Goal: Task Accomplishment & Management: Use online tool/utility

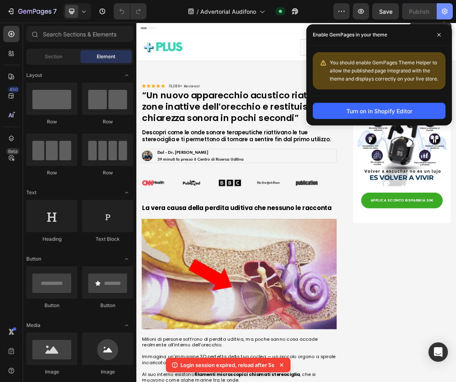
scroll to position [2132, 0]
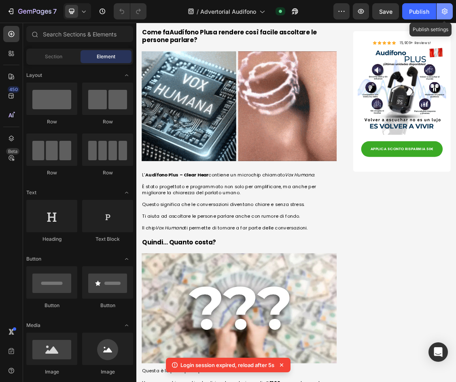
click at [448, 8] on icon "button" at bounding box center [444, 11] width 8 height 8
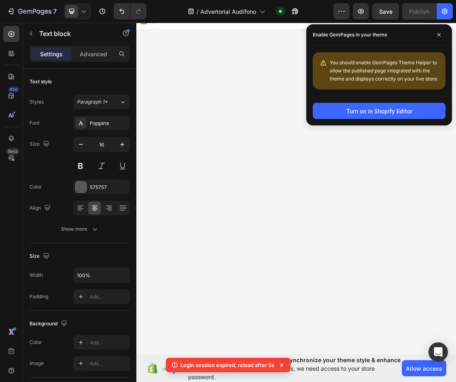
scroll to position [3961, 0]
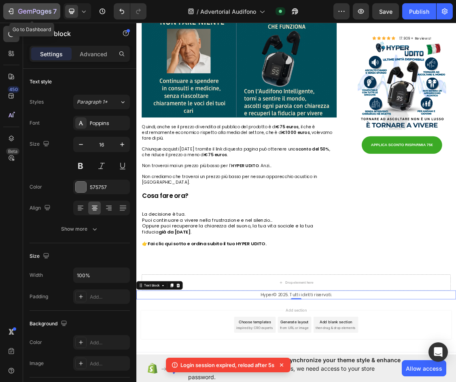
click at [13, 8] on icon "button" at bounding box center [11, 11] width 8 height 8
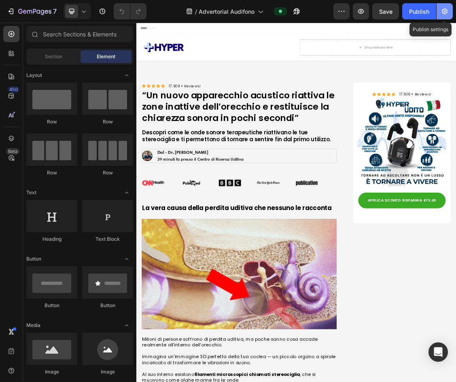
click at [449, 12] on button "button" at bounding box center [444, 11] width 16 height 16
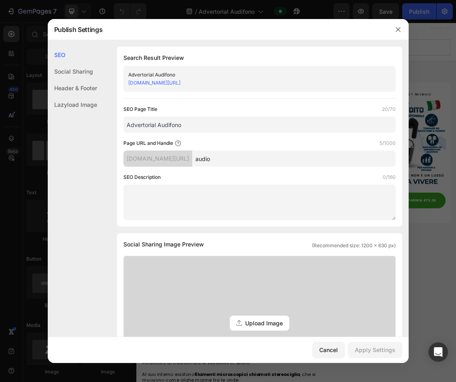
click at [240, 154] on input "audio" at bounding box center [293, 158] width 203 height 16
click at [232, 153] on input "audio" at bounding box center [293, 158] width 203 height 16
type input "fone"
click at [243, 144] on div "Page URL and Handle 4/1000" at bounding box center [259, 143] width 272 height 8
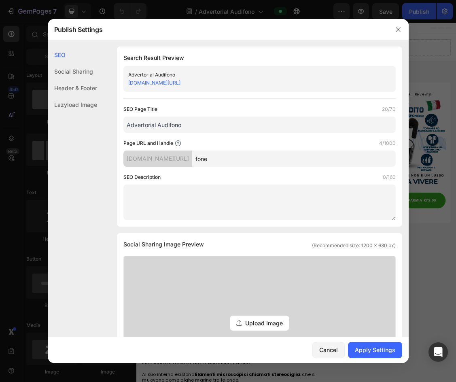
click at [164, 122] on input "Advertorial Audifono" at bounding box center [259, 124] width 272 height 16
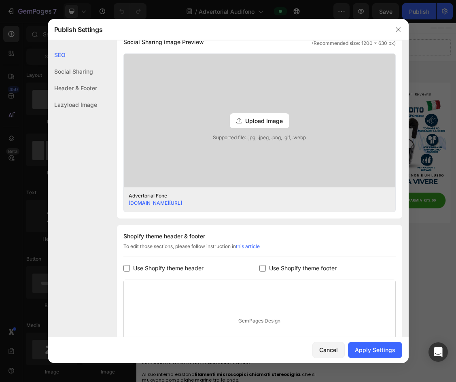
scroll to position [243, 0]
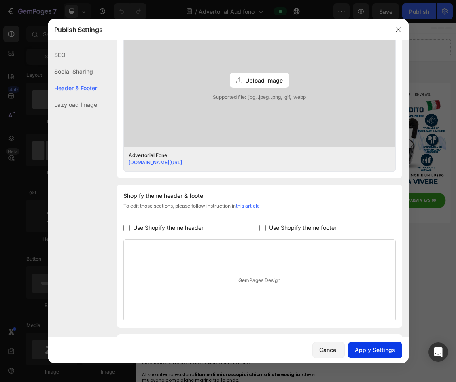
type input "Advertorial Fone"
click at [374, 349] on div "Apply Settings" at bounding box center [375, 349] width 40 height 8
click at [396, 33] on button "button" at bounding box center [397, 29] width 13 height 13
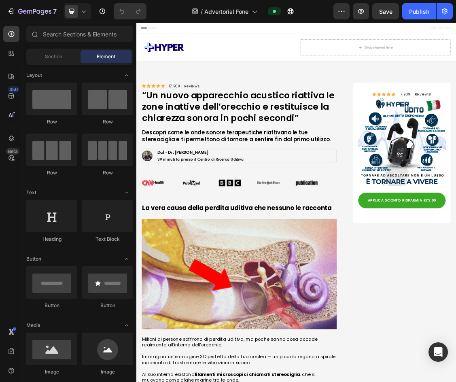
drag, startPoint x: 414, startPoint y: 13, endPoint x: 413, endPoint y: 21, distance: 8.2
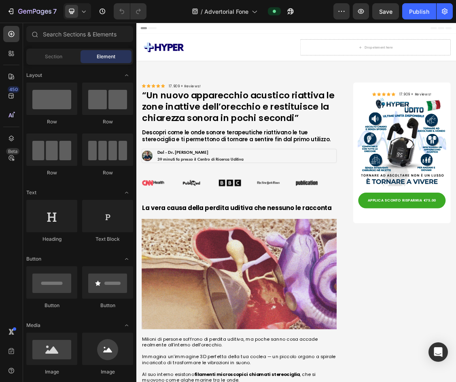
click at [415, 13] on div "Publish" at bounding box center [419, 11] width 20 height 8
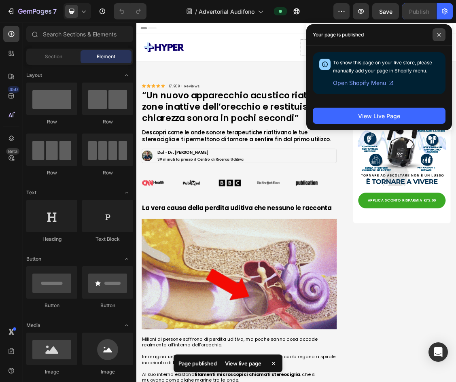
click at [439, 34] on icon at bounding box center [439, 35] width 4 height 4
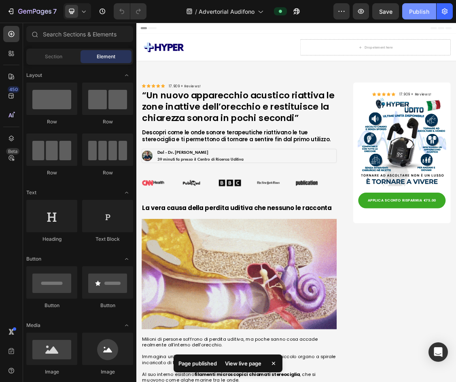
click at [410, 10] on div "Publish" at bounding box center [419, 11] width 20 height 8
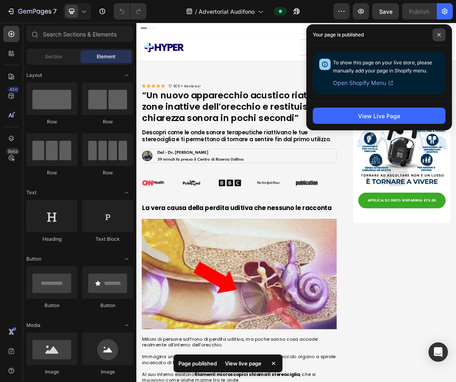
click at [434, 34] on span at bounding box center [438, 34] width 13 height 13
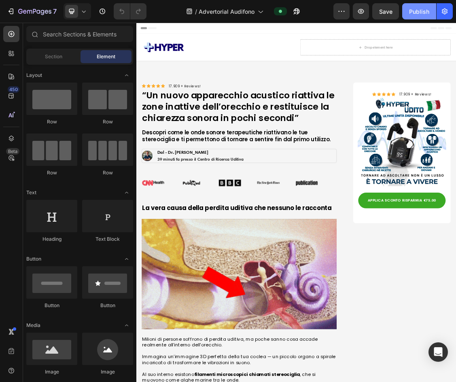
click at [427, 17] on button "Publish" at bounding box center [419, 11] width 34 height 16
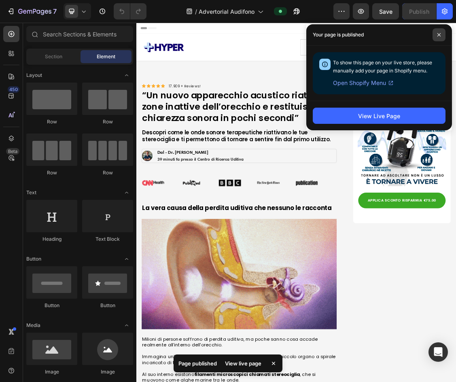
click at [436, 34] on span at bounding box center [438, 34] width 13 height 13
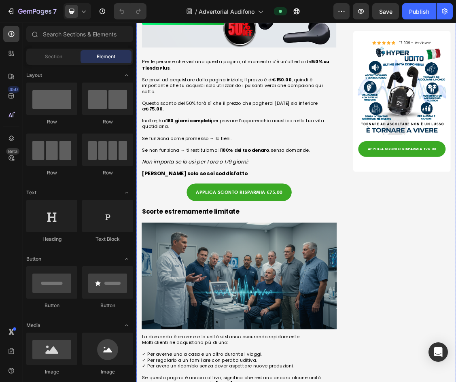
scroll to position [3194, 0]
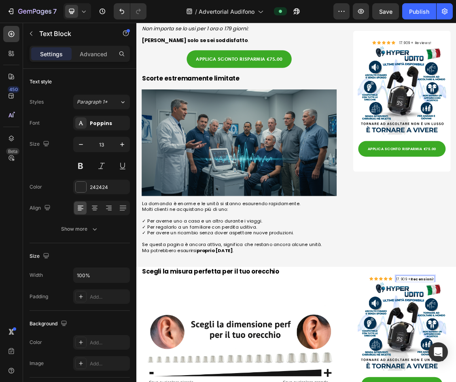
drag, startPoint x: 548, startPoint y: 358, endPoint x: 579, endPoint y: 359, distance: 30.8
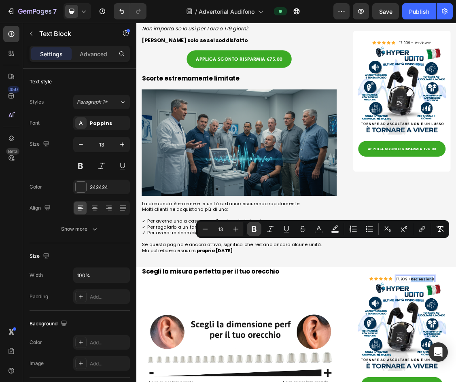
click at [251, 226] on icon "Editor contextual toolbar" at bounding box center [254, 229] width 8 height 8
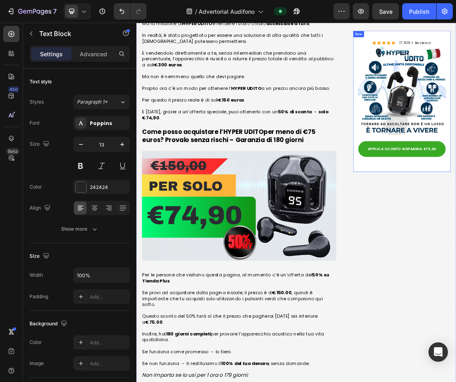
scroll to position [2426, 0]
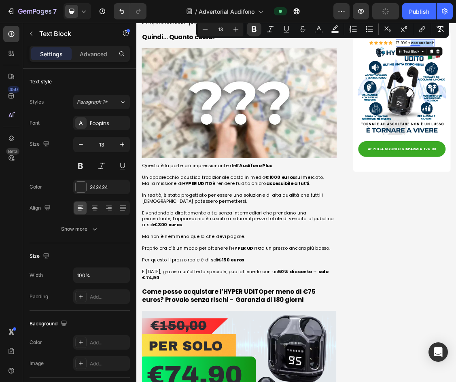
click at [249, 34] on button "Bold" at bounding box center [254, 29] width 15 height 15
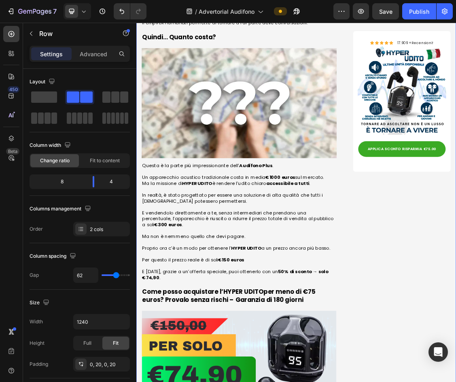
drag, startPoint x: 613, startPoint y: 358, endPoint x: 606, endPoint y: 329, distance: 30.4
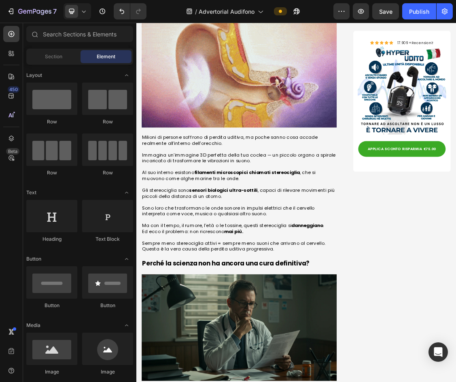
scroll to position [0, 0]
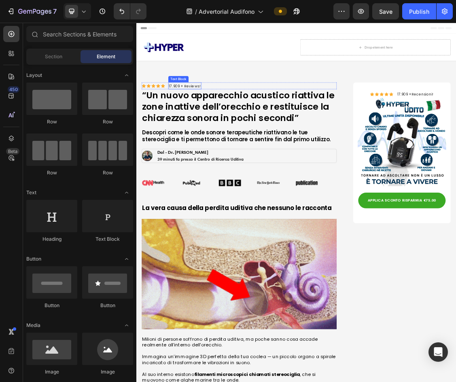
click at [223, 119] on span "17.909 + Reviews!" at bounding box center [210, 119] width 49 height 8
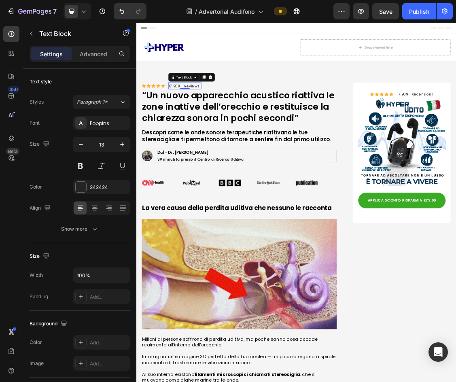
click at [223, 119] on span "17.909 + Reviews!" at bounding box center [210, 119] width 49 height 8
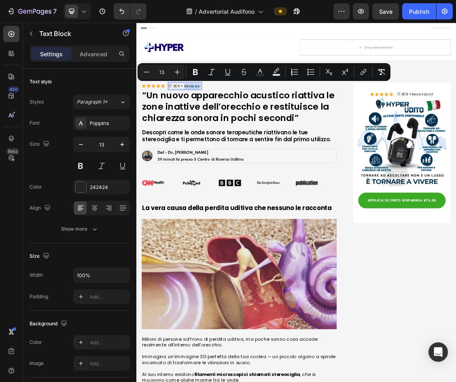
click at [222, 119] on span "17.909 + Reviews!" at bounding box center [210, 119] width 49 height 8
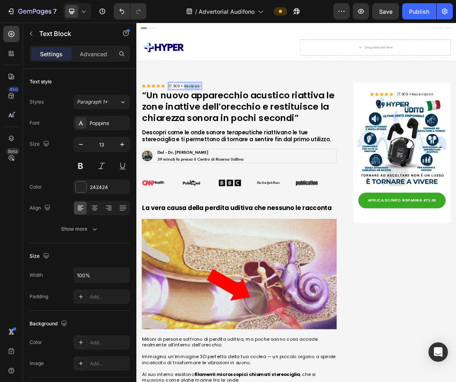
click at [222, 119] on span "17.909 + Reviews!" at bounding box center [210, 119] width 49 height 8
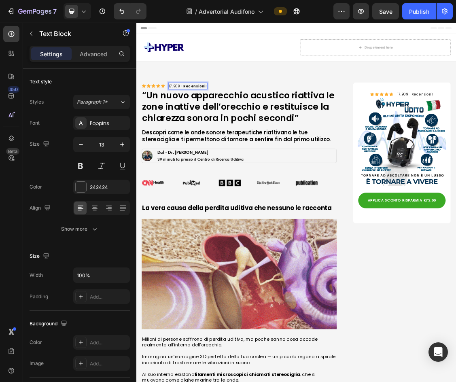
click at [218, 123] on div "17.909 + Recensioni !" at bounding box center [214, 119] width 59 height 10
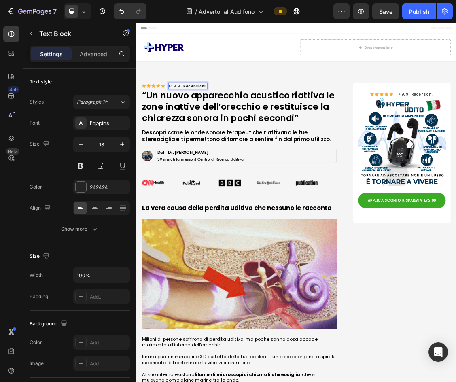
click at [222, 118] on strong "Recensioni" at bounding box center [224, 119] width 34 height 8
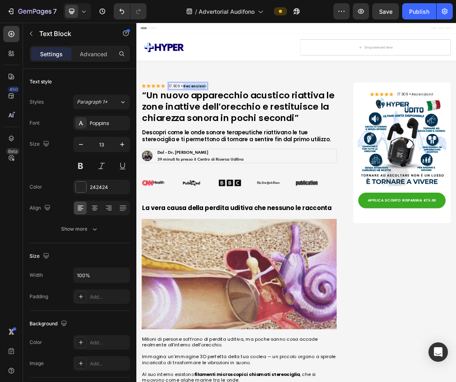
click at [222, 118] on strong "Recensioni" at bounding box center [224, 119] width 34 height 8
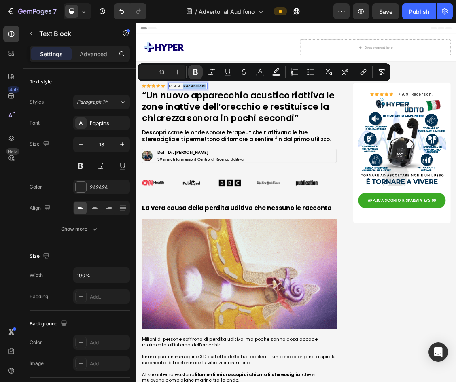
click at [192, 74] on icon "Editor contextual toolbar" at bounding box center [195, 72] width 8 height 8
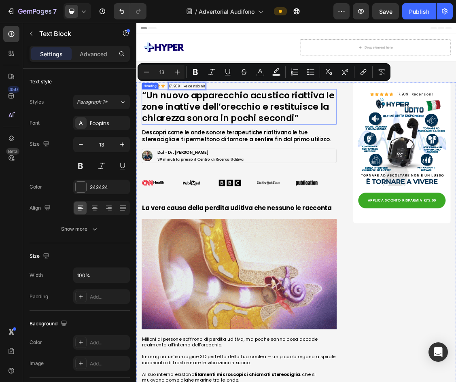
click at [251, 141] on h1 "“Un nuovo apparecchio acustico riattiva le zone inattive dell’orecchio e restit…" at bounding box center [292, 151] width 296 height 54
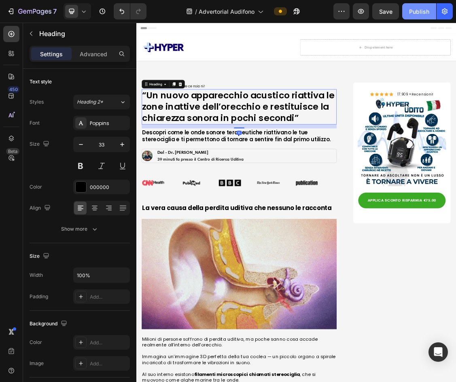
click at [422, 13] on div "Publish" at bounding box center [419, 11] width 20 height 8
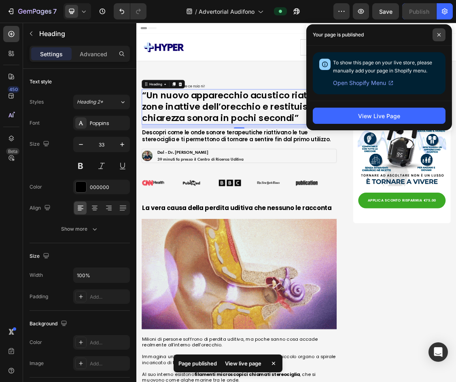
click at [443, 34] on span at bounding box center [438, 34] width 13 height 13
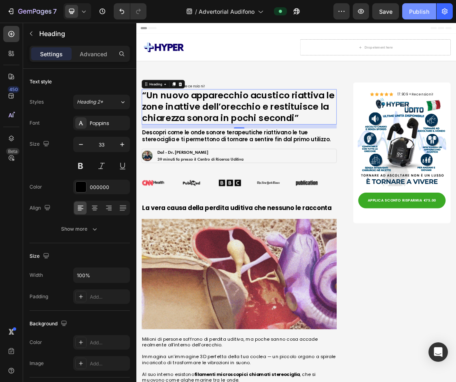
click at [425, 12] on div "Publish" at bounding box center [419, 11] width 20 height 8
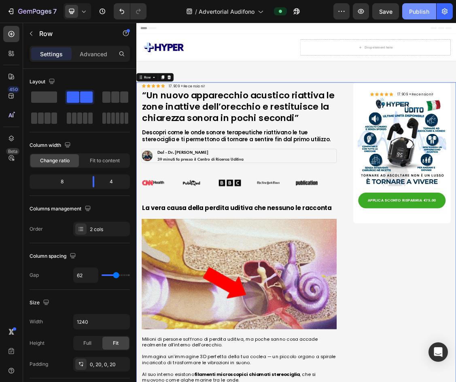
click at [410, 8] on div "Publish" at bounding box center [419, 11] width 20 height 8
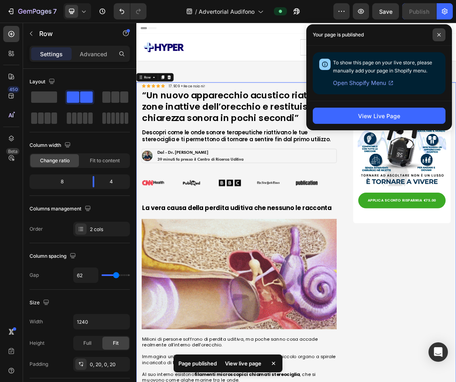
click at [439, 34] on icon at bounding box center [438, 34] width 3 height 3
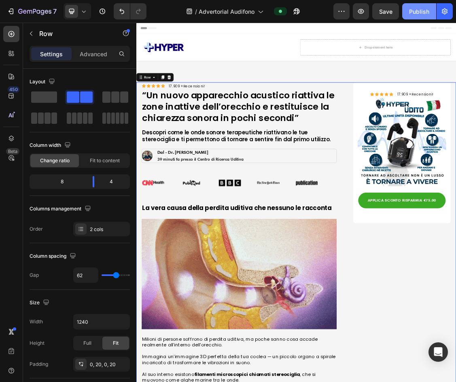
click at [409, 9] on div "Publish" at bounding box center [419, 11] width 20 height 8
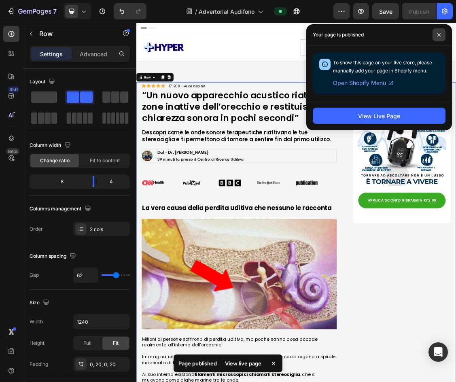
click at [438, 35] on icon at bounding box center [439, 35] width 4 height 4
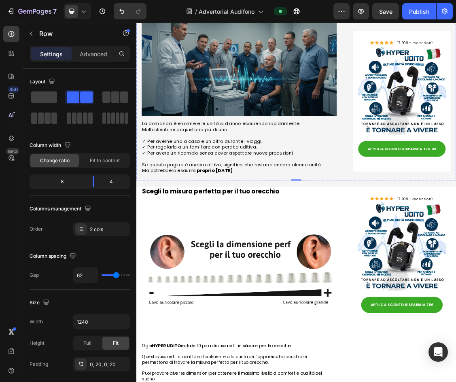
scroll to position [3437, 0]
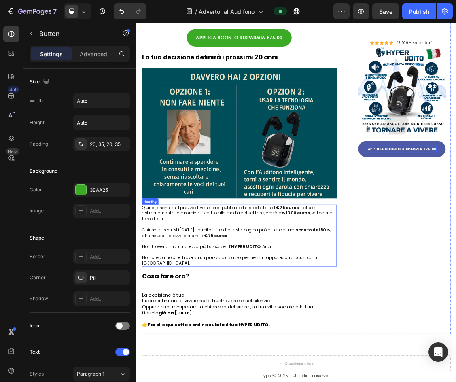
scroll to position [3922, 0]
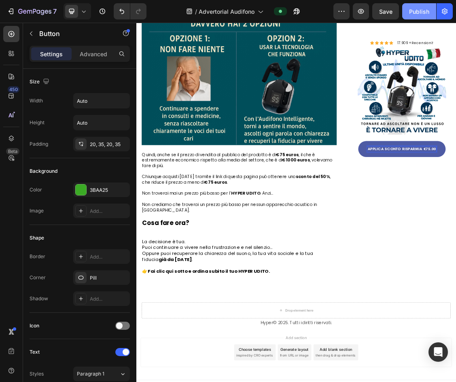
click at [415, 12] on div "Publish" at bounding box center [419, 11] width 20 height 8
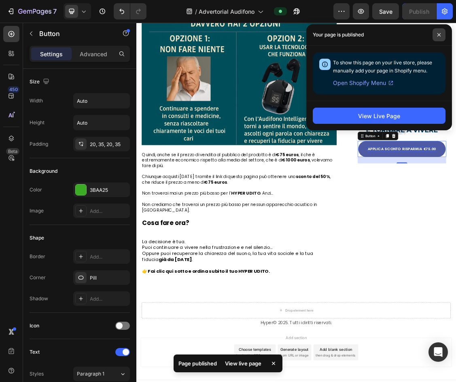
click at [444, 32] on span at bounding box center [438, 34] width 13 height 13
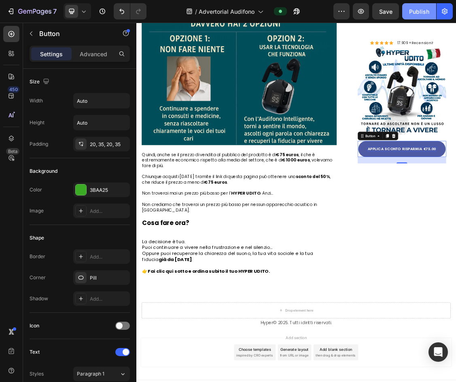
click at [421, 19] on button "Publish" at bounding box center [419, 11] width 34 height 16
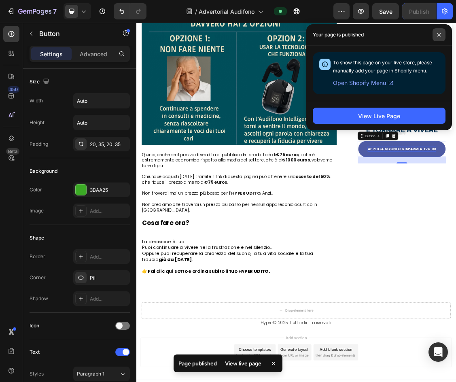
click at [439, 33] on icon at bounding box center [439, 35] width 4 height 4
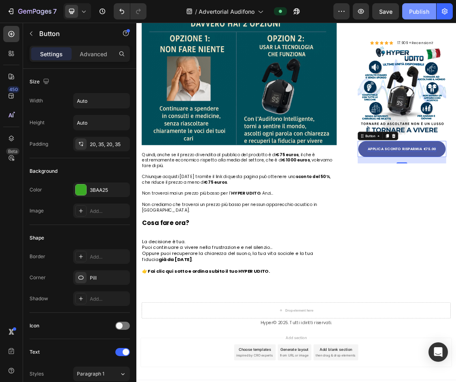
click at [402, 15] on button "Publish" at bounding box center [419, 11] width 34 height 16
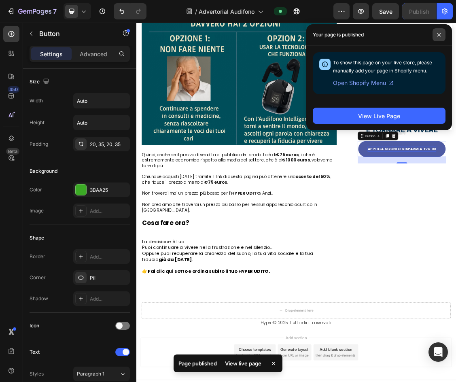
click at [437, 31] on span at bounding box center [438, 34] width 13 height 13
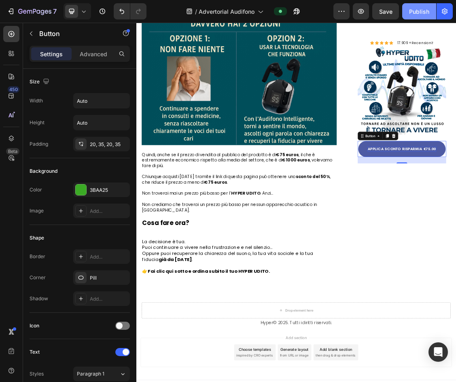
click at [417, 13] on div "Publish" at bounding box center [419, 11] width 20 height 8
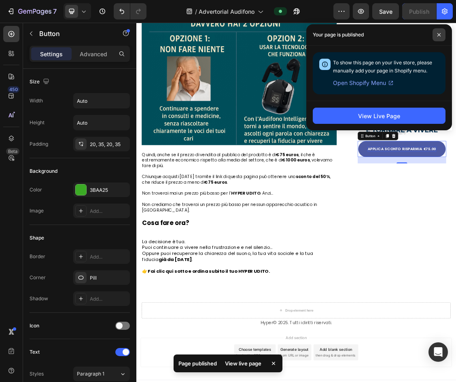
click at [435, 36] on span at bounding box center [438, 34] width 13 height 13
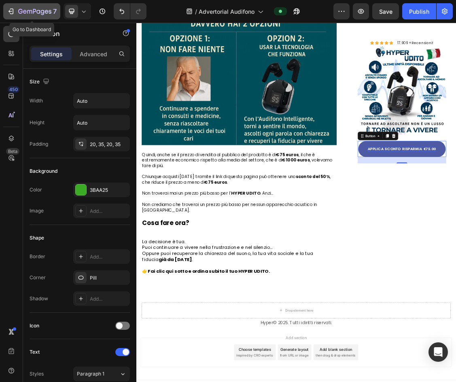
click at [15, 12] on div "7" at bounding box center [32, 11] width 50 height 10
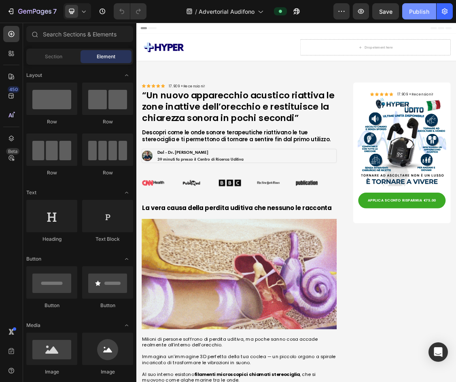
click at [411, 10] on div "Publish" at bounding box center [419, 11] width 20 height 8
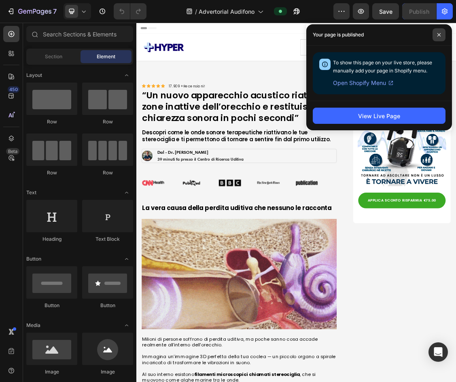
click at [435, 34] on span at bounding box center [438, 34] width 13 height 13
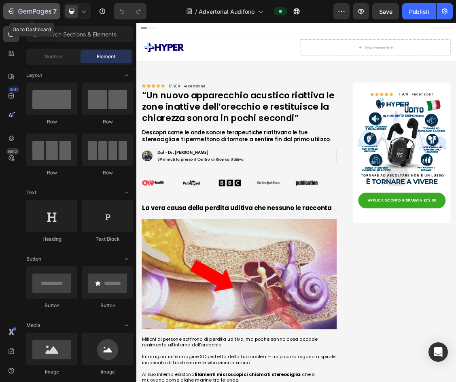
click at [9, 8] on icon "button" at bounding box center [11, 11] width 8 height 8
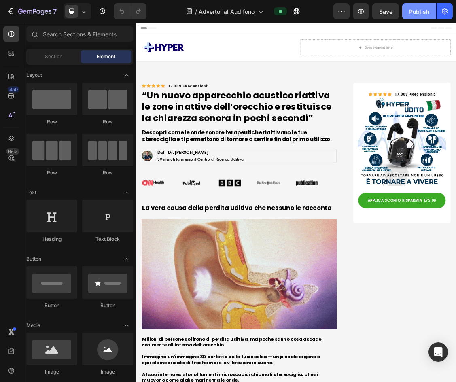
click at [408, 11] on button "Publish" at bounding box center [419, 11] width 34 height 16
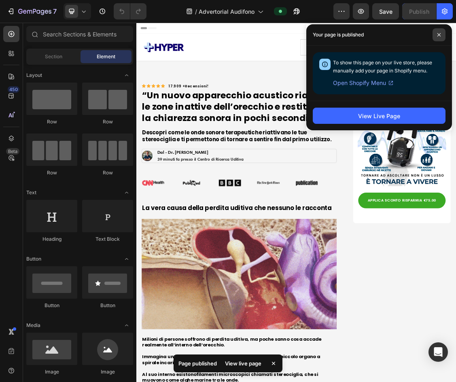
click at [437, 36] on icon at bounding box center [439, 35] width 4 height 4
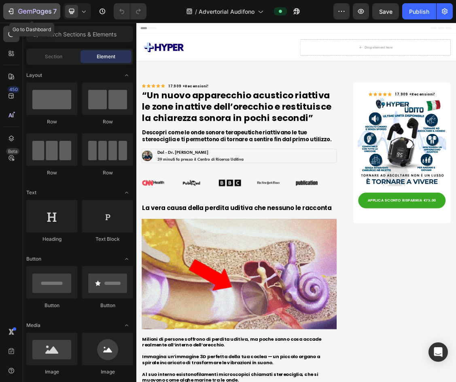
click at [23, 8] on div "7" at bounding box center [37, 11] width 38 height 10
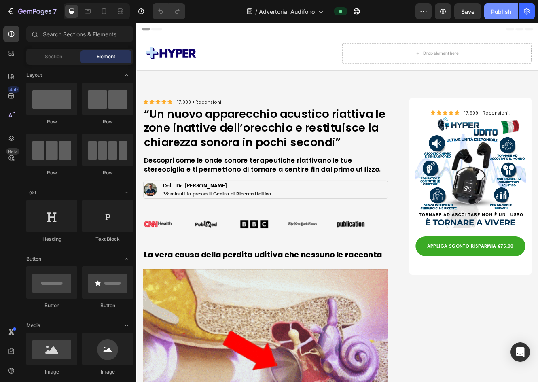
click at [455, 12] on button "Publish" at bounding box center [501, 11] width 34 height 16
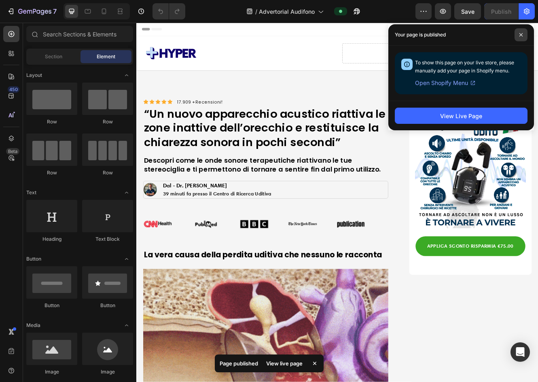
click at [455, 36] on span at bounding box center [520, 34] width 13 height 13
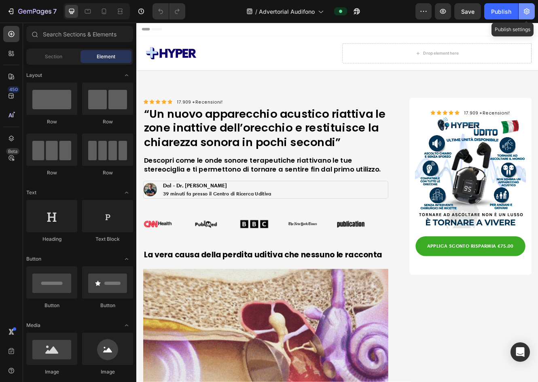
click at [455, 9] on icon "button" at bounding box center [527, 11] width 6 height 6
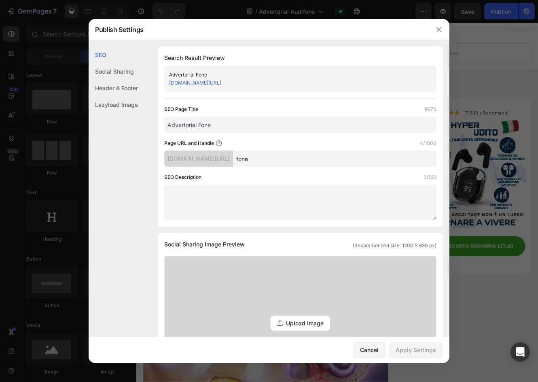
drag, startPoint x: 283, startPoint y: 157, endPoint x: 253, endPoint y: 158, distance: 30.7
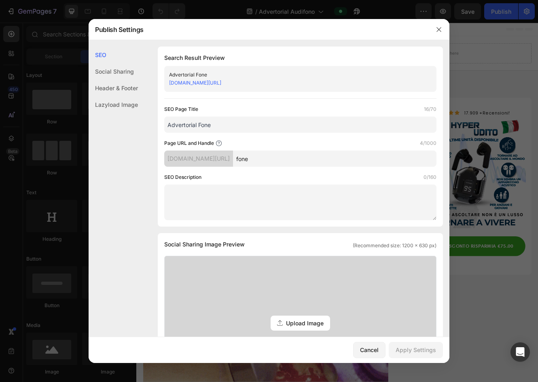
click at [254, 158] on div "[DOMAIN_NAME][URL] fone" at bounding box center [300, 158] width 272 height 16
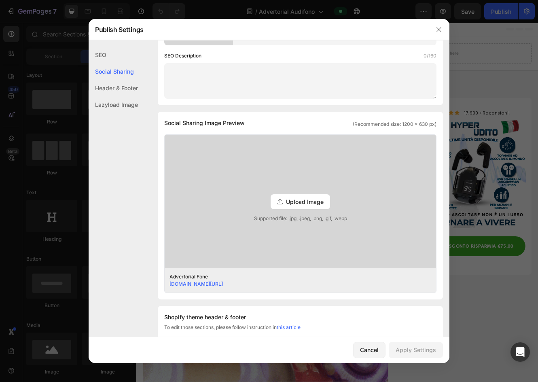
scroll to position [162, 0]
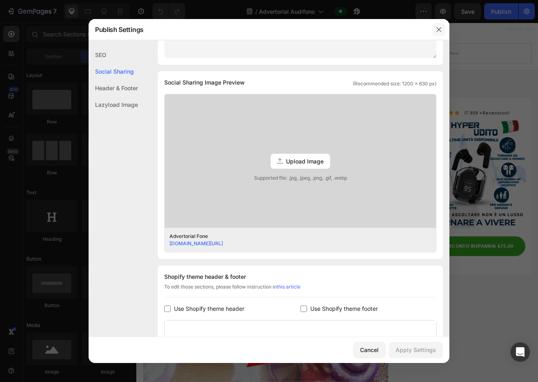
click at [440, 31] on icon "button" at bounding box center [438, 29] width 4 height 4
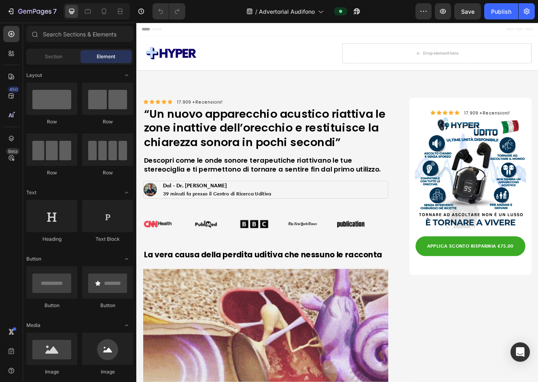
click at [376, 9] on div "/ Advertorial Audifono" at bounding box center [304, 11] width 224 height 16
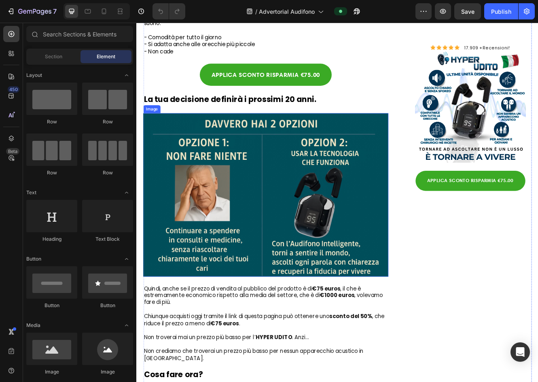
scroll to position [4040, 0]
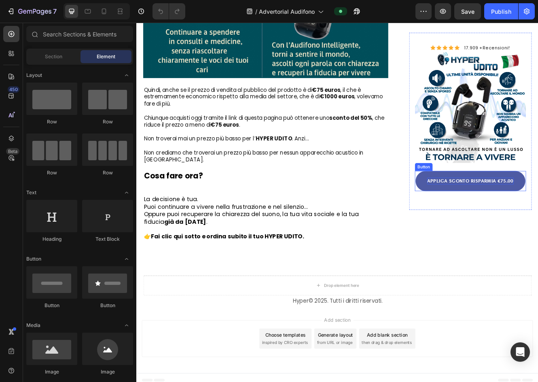
click at [455, 210] on strong "APPLICA SCONTO RISPARMIA €75.00" at bounding box center [539, 213] width 104 height 7
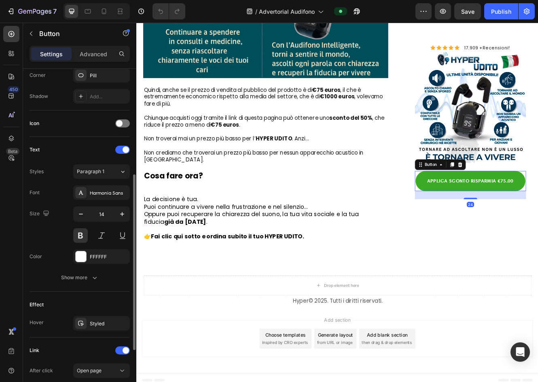
scroll to position [307, 0]
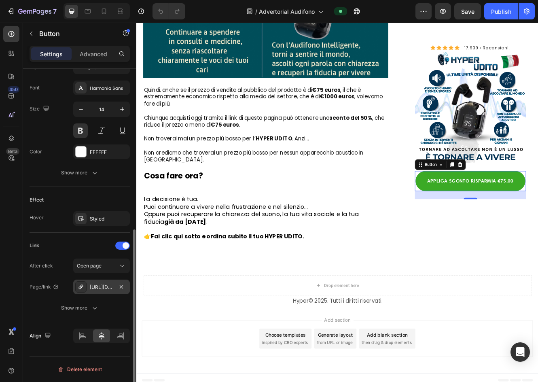
click at [103, 287] on div "http://audifono-plus.site/audio2" at bounding box center [101, 286] width 23 height 7
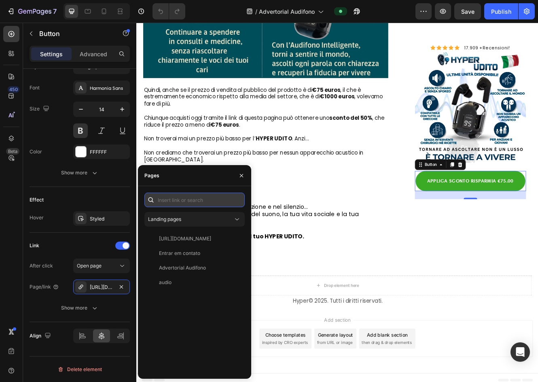
click at [202, 202] on input "text" at bounding box center [194, 199] width 100 height 15
paste input "[URL][DOMAIN_NAME]"
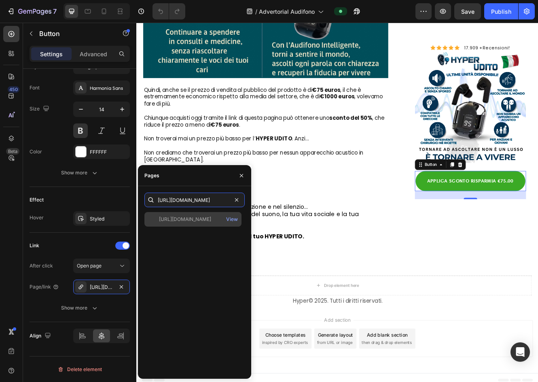
type input "[URL][DOMAIN_NAME]"
click at [210, 219] on div "[URL][DOMAIN_NAME]" at bounding box center [185, 218] width 52 height 7
click at [183, 222] on div "[URL][DOMAIN_NAME]" at bounding box center [185, 218] width 52 height 7
click at [195, 222] on div "[URL][DOMAIN_NAME]" at bounding box center [185, 218] width 52 height 7
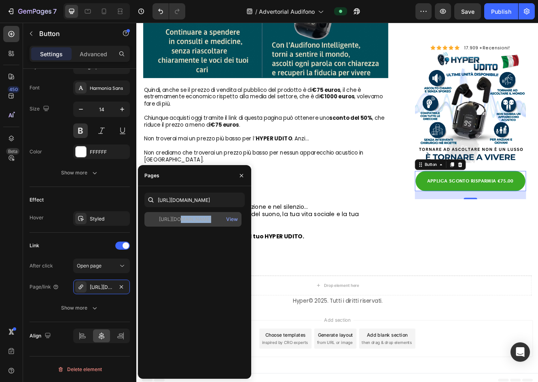
click at [195, 222] on div "[URL][DOMAIN_NAME]" at bounding box center [185, 218] width 52 height 7
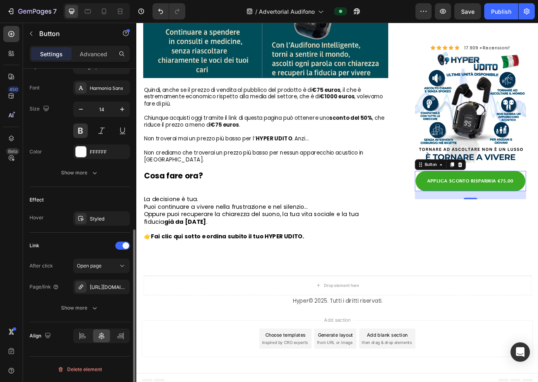
click at [80, 242] on div "Link" at bounding box center [80, 245] width 100 height 13
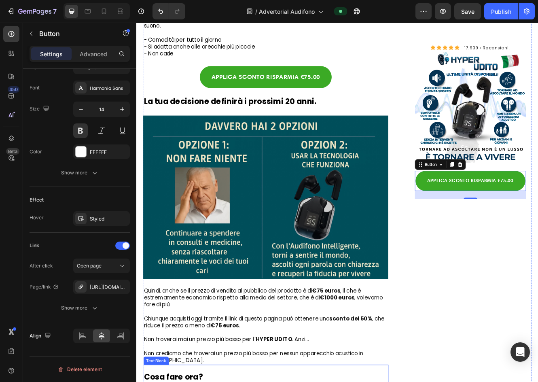
scroll to position [3676, 0]
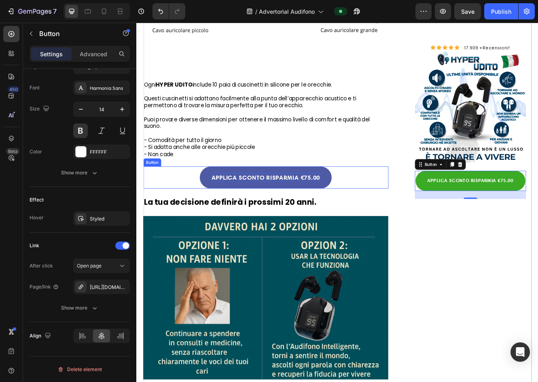
click at [324, 205] on strong "APPLICA SCONTO RISPARMIA €" at bounding box center [283, 209] width 112 height 9
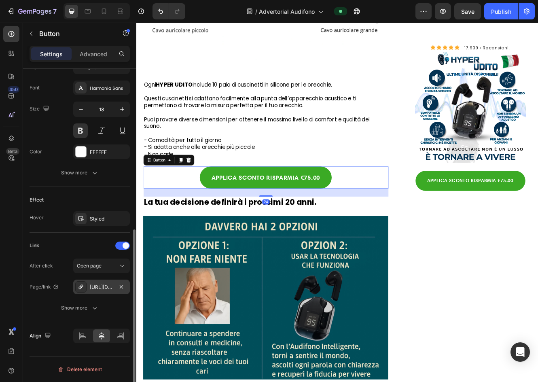
click at [110, 289] on div "http://audifono-plus.site/audio2" at bounding box center [101, 286] width 23 height 7
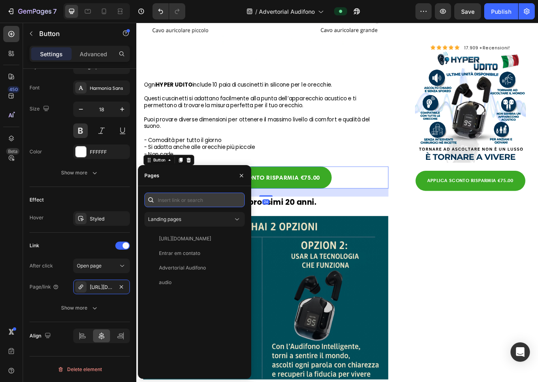
click at [198, 199] on input "text" at bounding box center [194, 199] width 100 height 15
paste input "[URL][DOMAIN_NAME]"
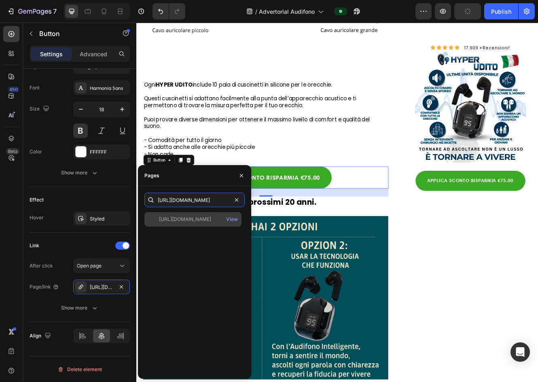
type input "[URL][DOMAIN_NAME]"
click at [182, 217] on div "[URL][DOMAIN_NAME]" at bounding box center [185, 218] width 52 height 7
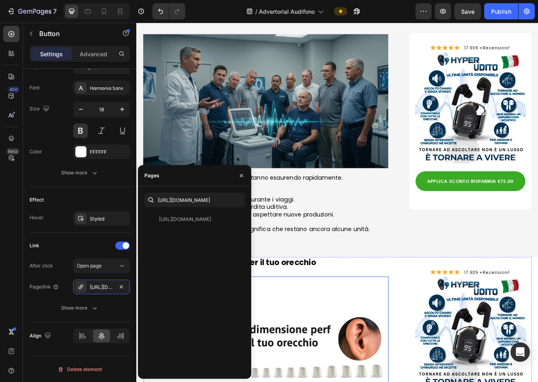
scroll to position [3232, 0]
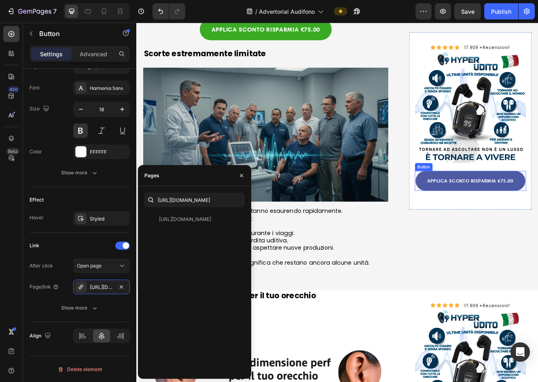
click at [455, 206] on link "APPLICA SCONTO RISPARMIA € 75.00" at bounding box center [539, 214] width 133 height 24
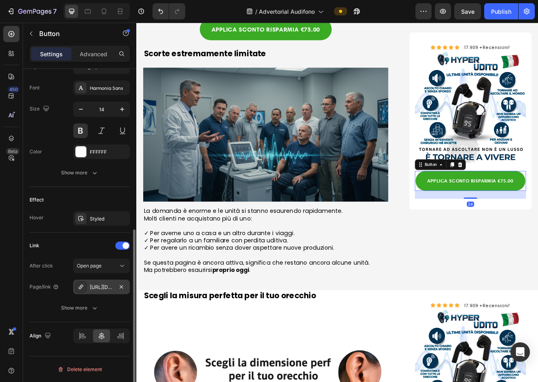
click at [111, 291] on div "http://audifono-plus.site/audio2" at bounding box center [101, 286] width 57 height 15
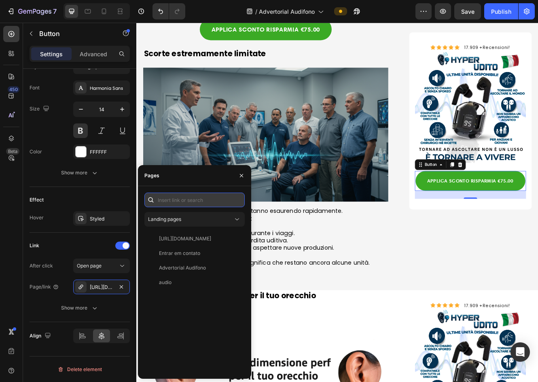
click at [196, 205] on input "text" at bounding box center [194, 199] width 100 height 15
paste input "[URL][DOMAIN_NAME]"
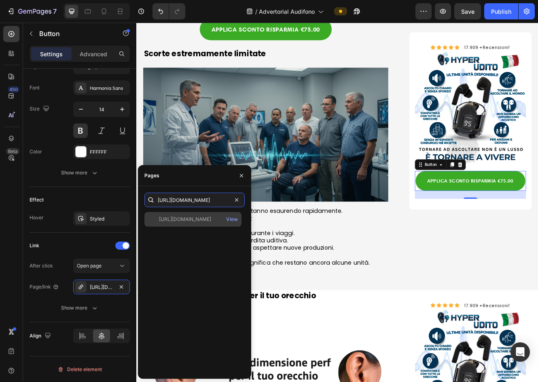
type input "[URL][DOMAIN_NAME]"
click at [170, 223] on div "https://hyperudito.com/pages/audio View" at bounding box center [192, 219] width 97 height 15
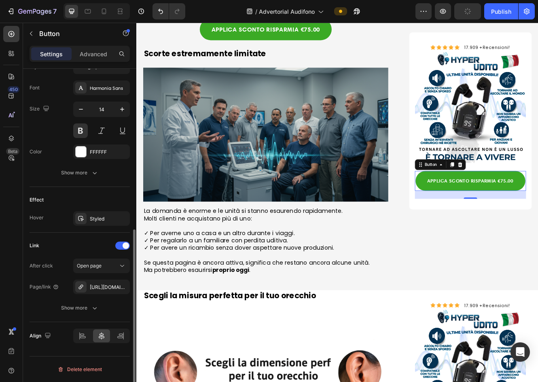
click at [90, 245] on div "Link" at bounding box center [80, 245] width 100 height 13
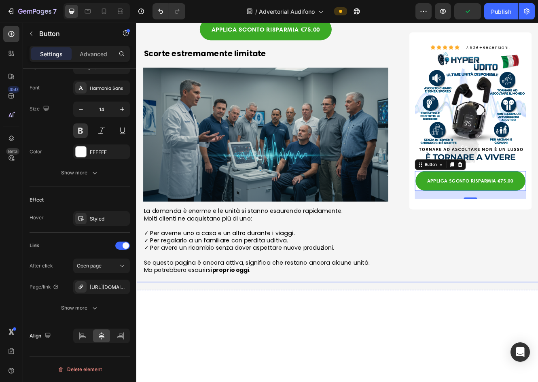
scroll to position [3030, 0]
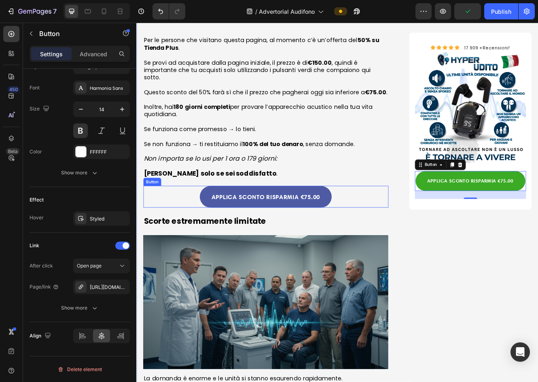
click at [322, 220] on link "APPLICA SCONTO RISPARMIA €75.00" at bounding box center [293, 233] width 160 height 26
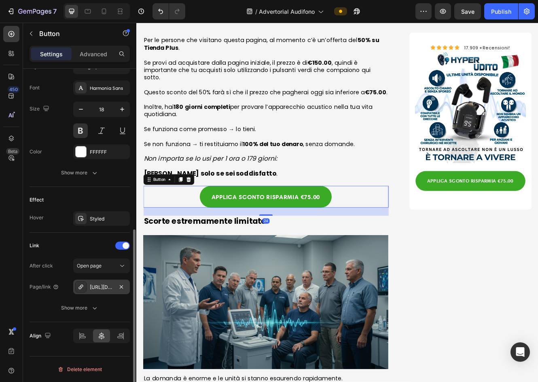
click at [107, 292] on div "http://audifono-plus.site/audio2" at bounding box center [101, 286] width 57 height 15
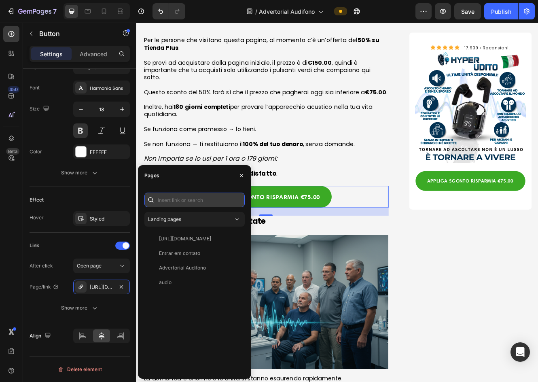
click at [201, 203] on input "text" at bounding box center [194, 199] width 100 height 15
paste input "[URL][DOMAIN_NAME]"
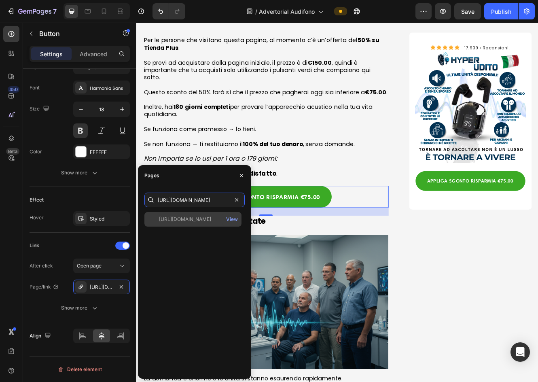
type input "[URL][DOMAIN_NAME]"
click at [188, 218] on div "[URL][DOMAIN_NAME]" at bounding box center [185, 218] width 52 height 7
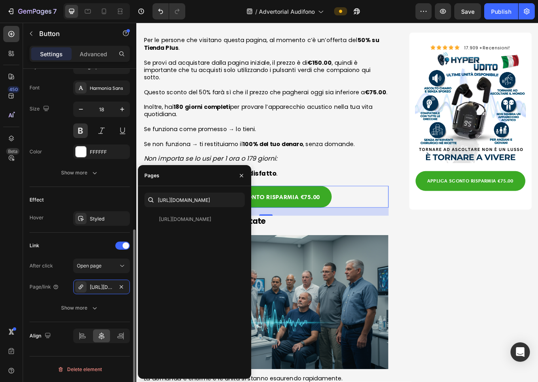
click at [88, 243] on div "Link" at bounding box center [80, 245] width 100 height 13
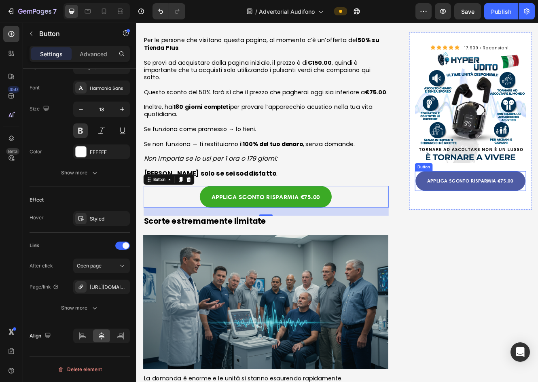
click at [455, 216] on link "APPLICA SCONTO RISPARMIA € 75.00" at bounding box center [539, 214] width 133 height 24
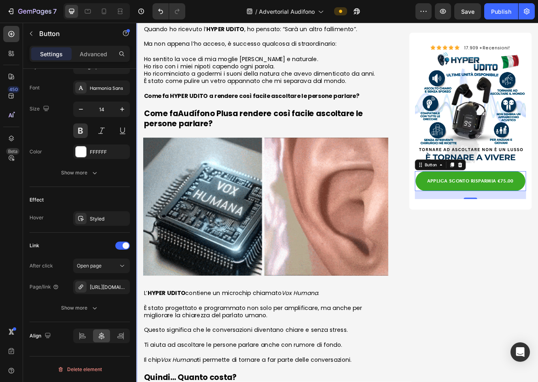
scroll to position [1897, 0]
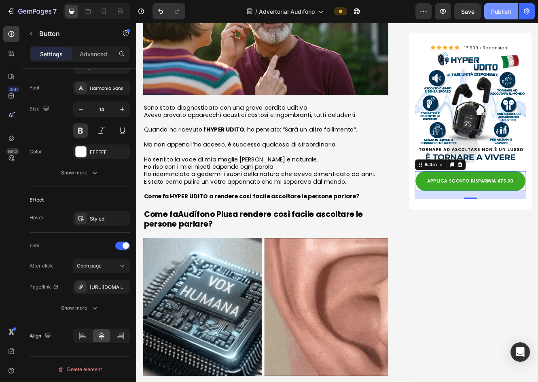
click at [455, 9] on div "Publish" at bounding box center [501, 11] width 20 height 8
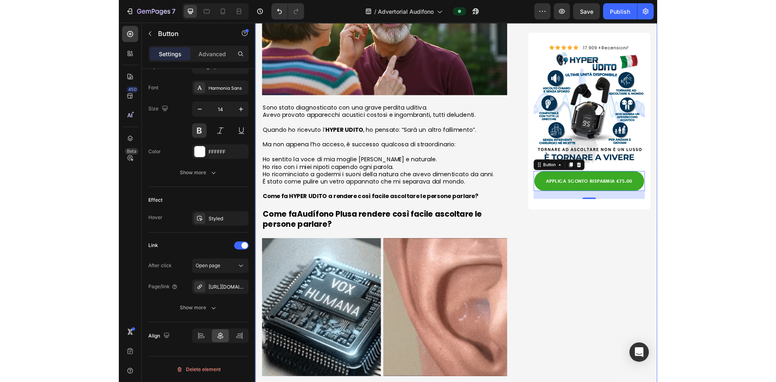
scroll to position [0, 0]
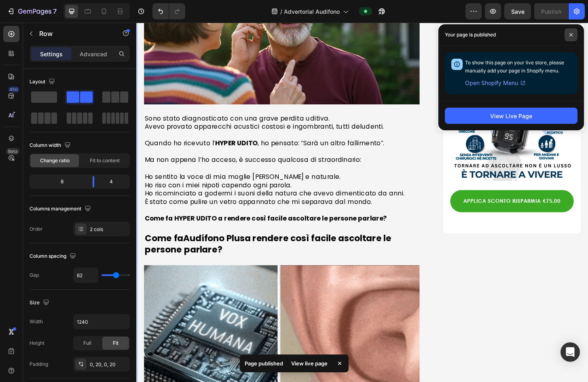
click at [455, 34] on icon at bounding box center [571, 35] width 4 height 4
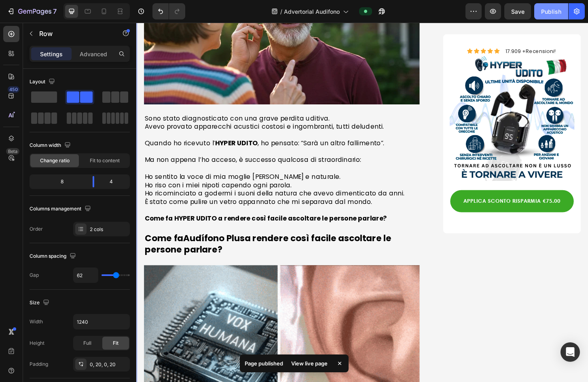
click at [455, 19] on button "Publish" at bounding box center [551, 11] width 34 height 16
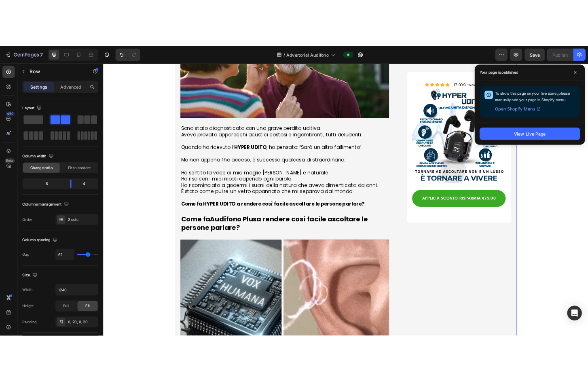
scroll to position [1897, 0]
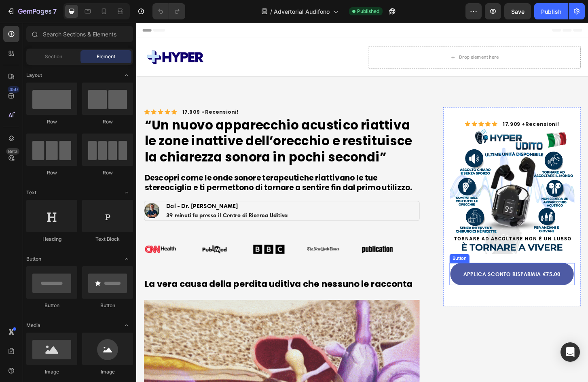
click at [522, 282] on link "APPLICA SCONTO RISPARMIA € 75.00" at bounding box center [539, 293] width 133 height 24
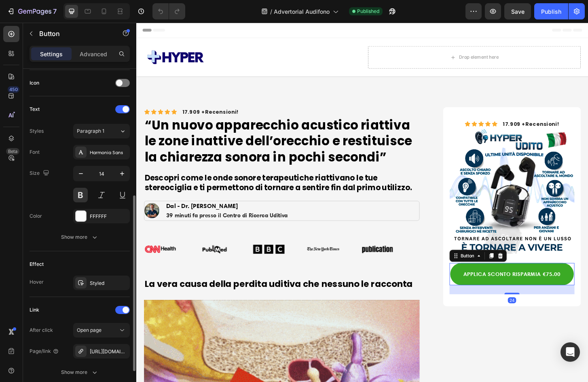
scroll to position [307, 0]
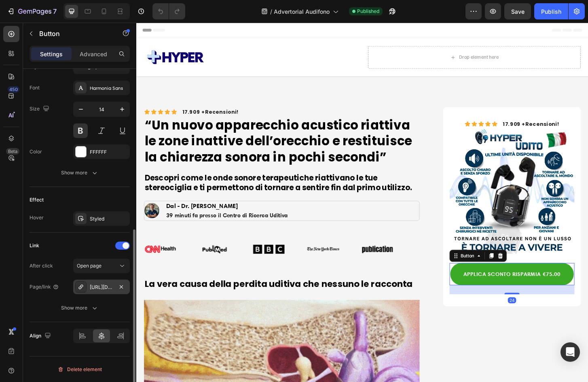
click at [111, 287] on div "[URL][DOMAIN_NAME]" at bounding box center [101, 286] width 23 height 7
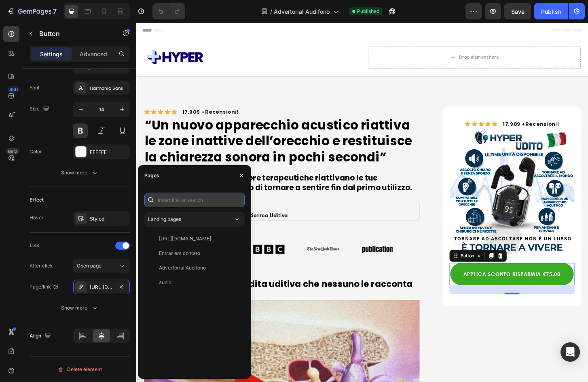
drag, startPoint x: 185, startPoint y: 193, endPoint x: 185, endPoint y: 198, distance: 4.9
click at [185, 198] on input "text" at bounding box center [194, 199] width 100 height 15
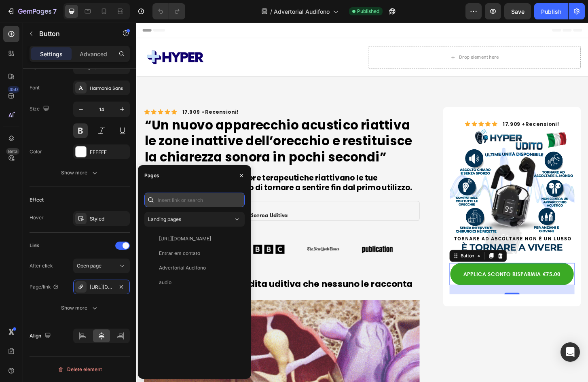
paste input "[URL][DOMAIN_NAME]"
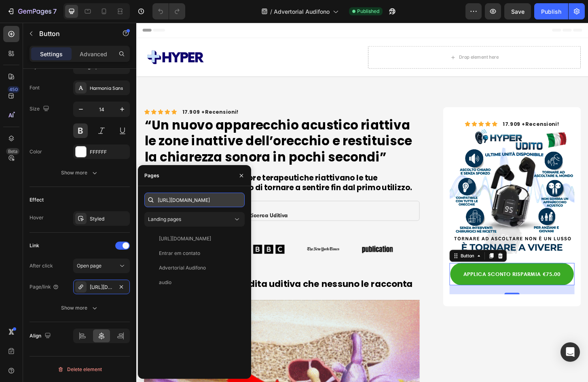
scroll to position [0, 12]
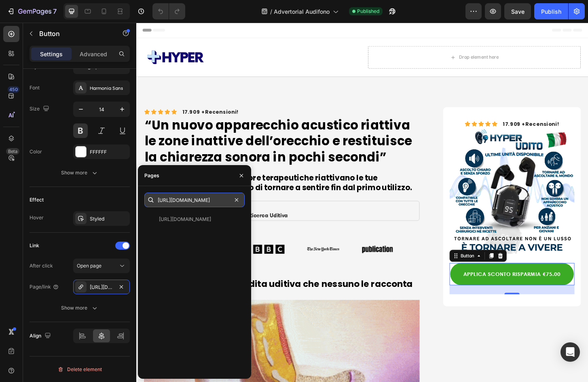
type input "[URL][DOMAIN_NAME]"
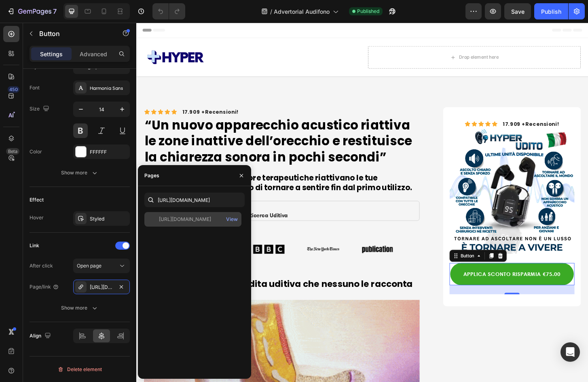
scroll to position [0, 0]
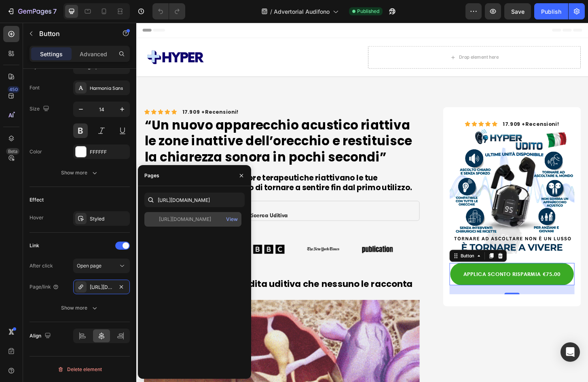
click at [202, 222] on div "[URL][DOMAIN_NAME]" at bounding box center [185, 218] width 52 height 7
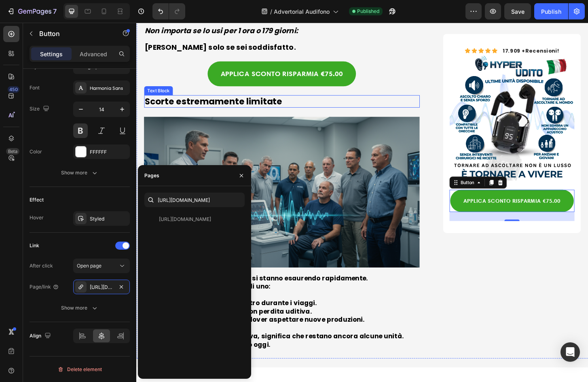
scroll to position [3073, 0]
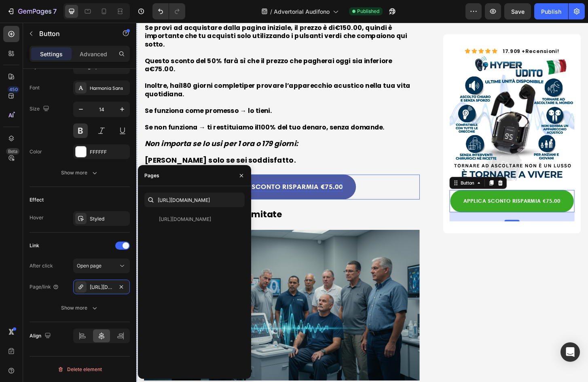
click at [323, 194] on strong "APPLICA SCONTO RISPARMIA €75.00" at bounding box center [292, 198] width 131 height 9
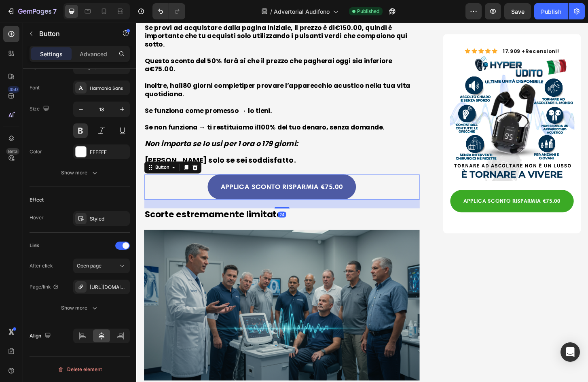
click at [325, 186] on link "APPLICA SCONTO RISPARMIA €75.00" at bounding box center [293, 199] width 160 height 26
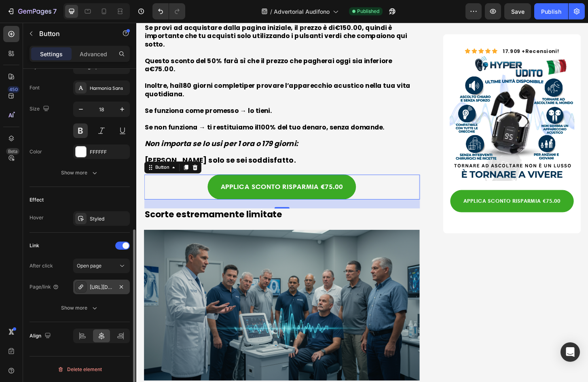
click at [104, 289] on div "[URL][DOMAIN_NAME]" at bounding box center [101, 286] width 23 height 7
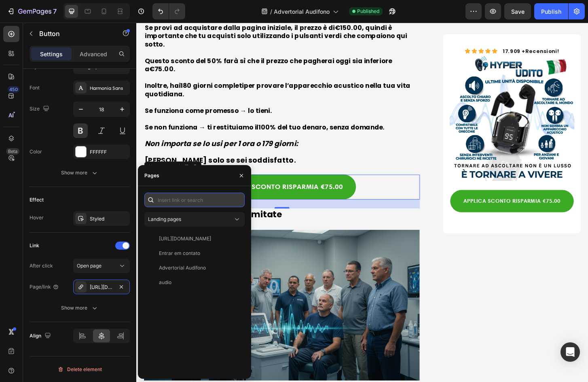
click at [180, 202] on input "text" at bounding box center [194, 199] width 100 height 15
paste input "[URL][DOMAIN_NAME]"
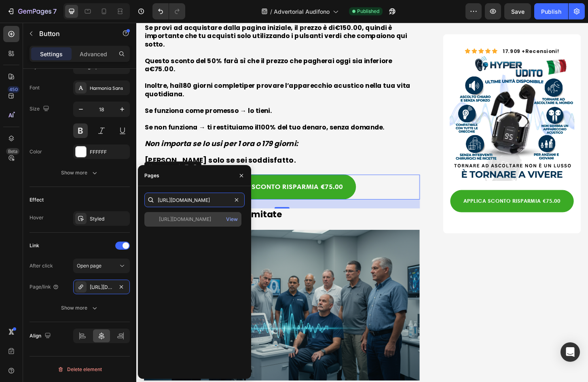
type input "[URL][DOMAIN_NAME]"
click at [196, 219] on div "[URL][DOMAIN_NAME]" at bounding box center [185, 218] width 52 height 7
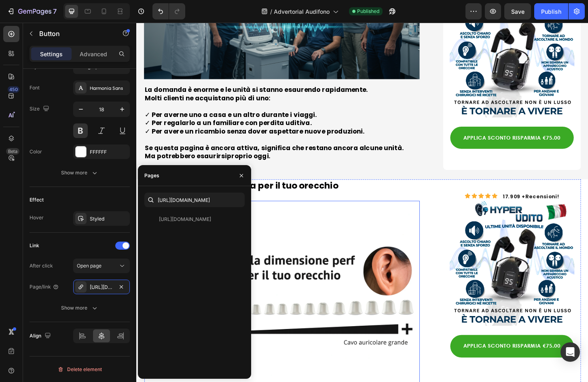
scroll to position [3598, 0]
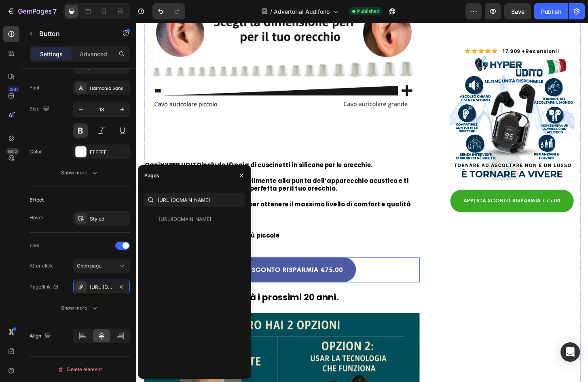
click at [359, 276] on link "APPLICA SCONTO RISPARMIA € 75.00" at bounding box center [293, 288] width 160 height 26
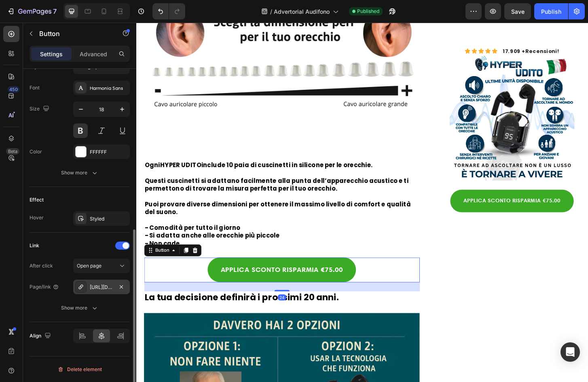
click at [107, 284] on div "[URL][DOMAIN_NAME]" at bounding box center [101, 286] width 23 height 7
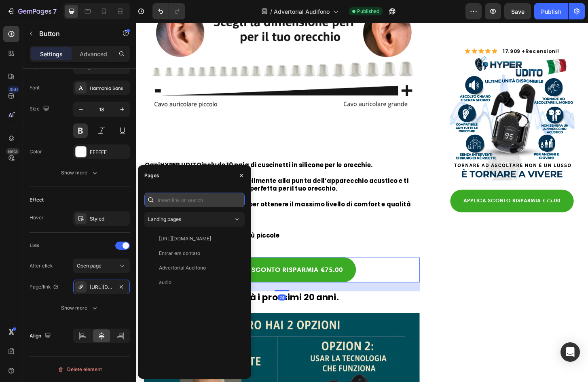
click at [165, 201] on input "text" at bounding box center [194, 199] width 100 height 15
paste input "[URL][DOMAIN_NAME]"
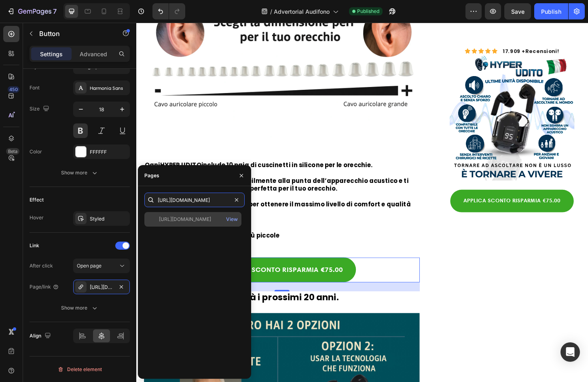
type input "[URL][DOMAIN_NAME]"
click at [211, 221] on div "[URL][DOMAIN_NAME]" at bounding box center [185, 218] width 52 height 7
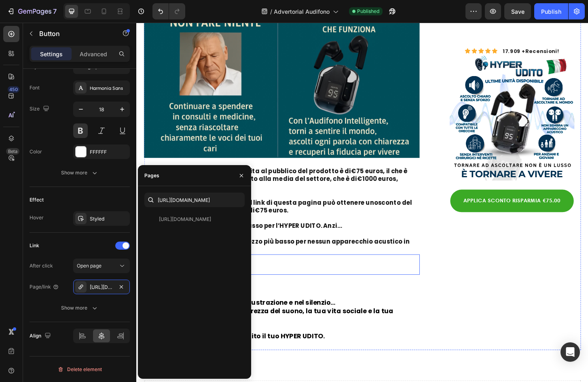
scroll to position [4088, 0]
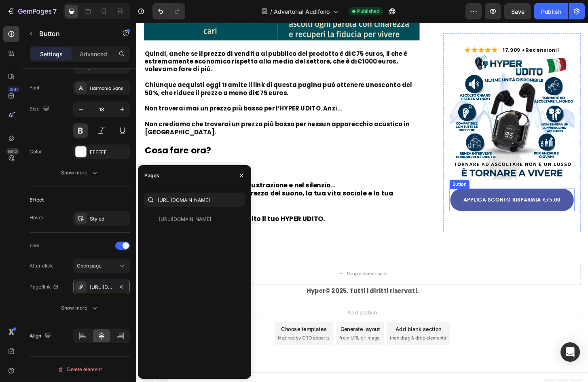
click at [551, 212] on link "APPLICA SCONTO RISPARMIA €75.00" at bounding box center [539, 213] width 133 height 24
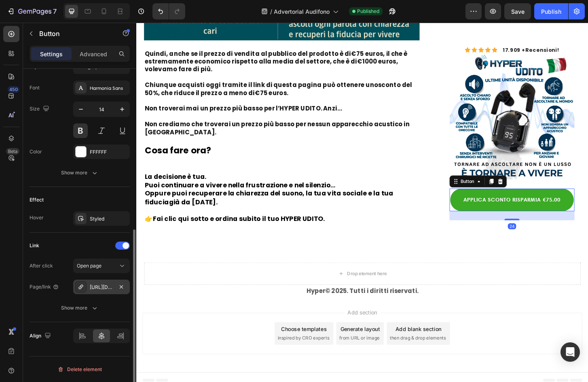
click at [106, 285] on div "[URL][DOMAIN_NAME]" at bounding box center [101, 286] width 23 height 7
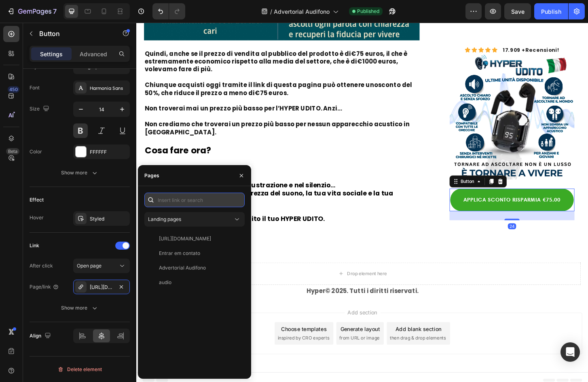
click at [180, 200] on input "text" at bounding box center [194, 199] width 100 height 15
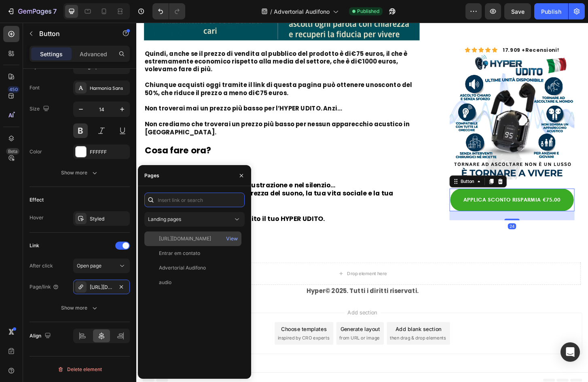
paste input "[URL][DOMAIN_NAME]"
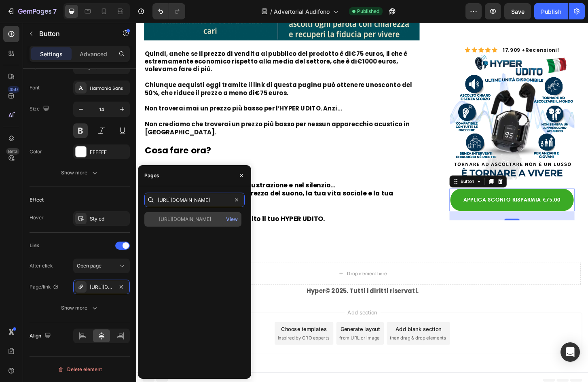
type input "[URL][DOMAIN_NAME]"
click at [193, 218] on div "[URL][DOMAIN_NAME]" at bounding box center [185, 218] width 52 height 7
click at [437, 8] on div "/ Advertorial Audifono Published" at bounding box center [329, 11] width 274 height 16
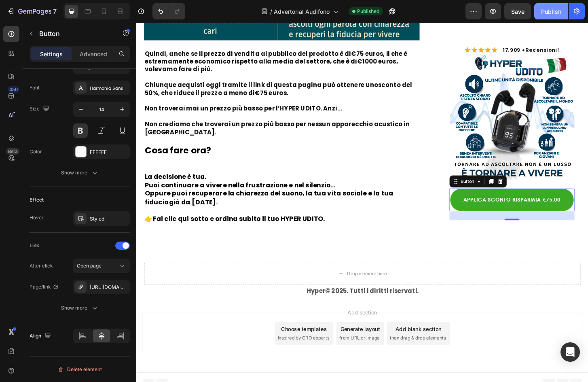
click at [555, 8] on div "Publish" at bounding box center [551, 11] width 20 height 8
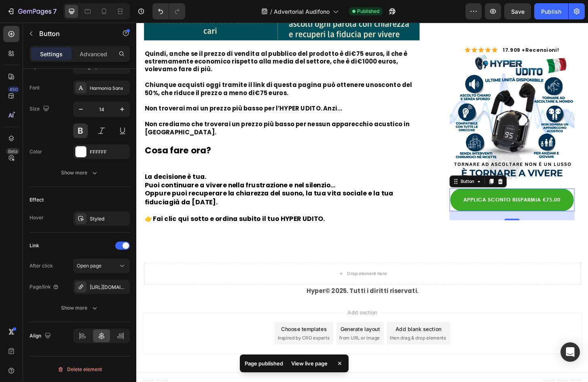
click at [431, 10] on div "/ Advertorial Audifono Published" at bounding box center [329, 11] width 274 height 16
